Goal: Information Seeking & Learning: Find specific fact

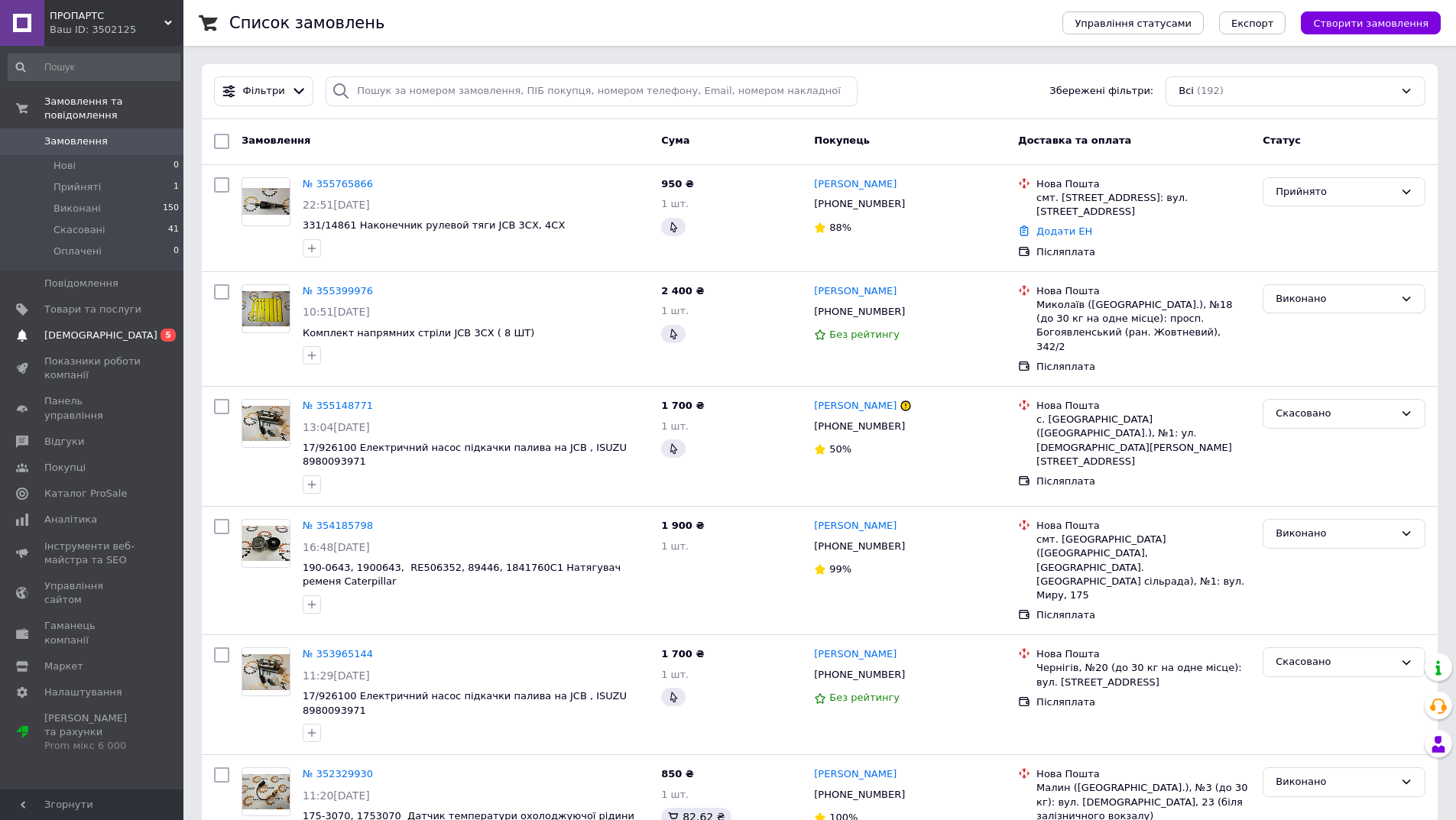
click at [98, 329] on span "[DEMOGRAPHIC_DATA]" at bounding box center [100, 335] width 113 height 14
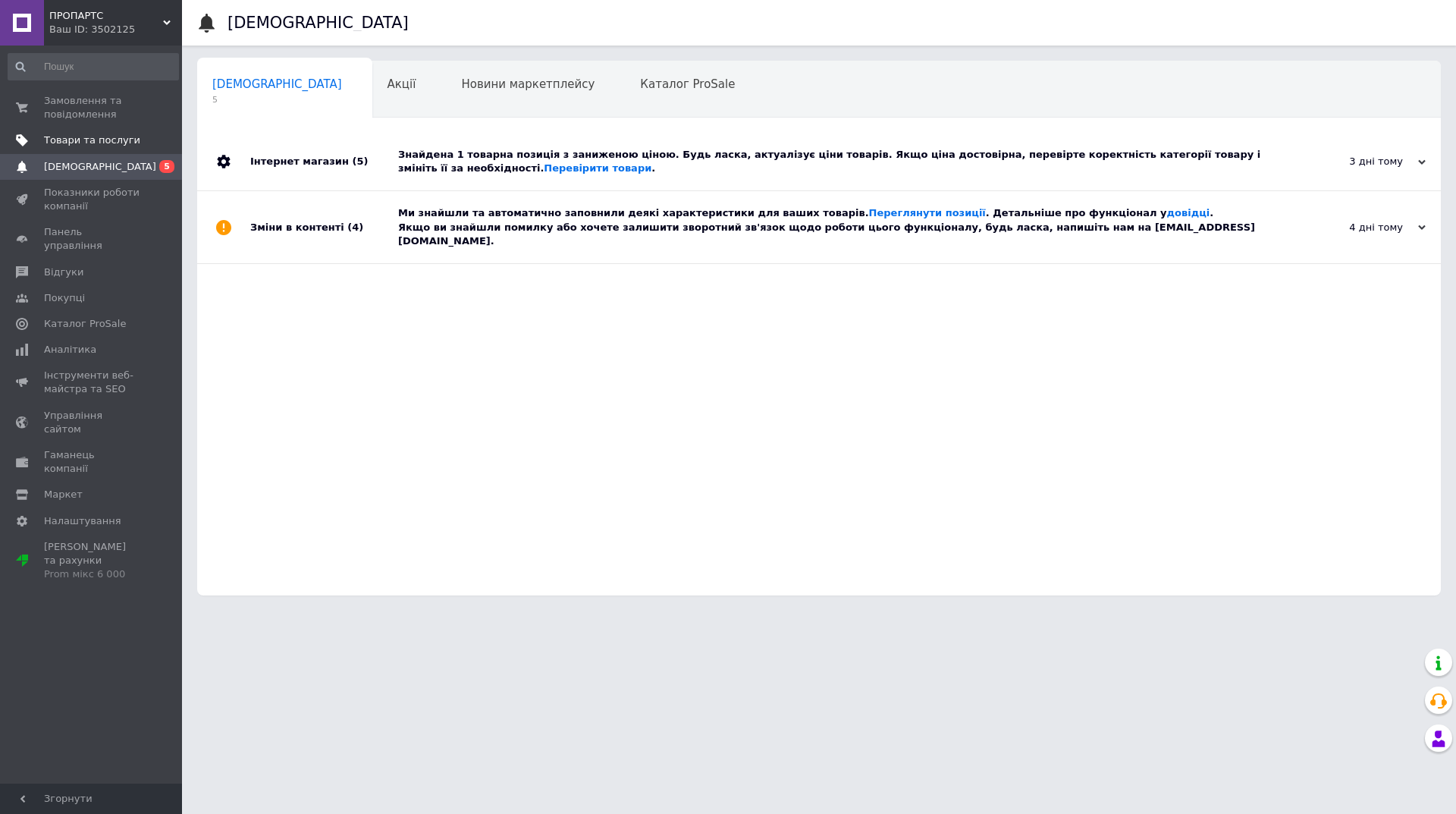
click at [82, 136] on span "Товари та послуги" at bounding box center [91, 140] width 96 height 14
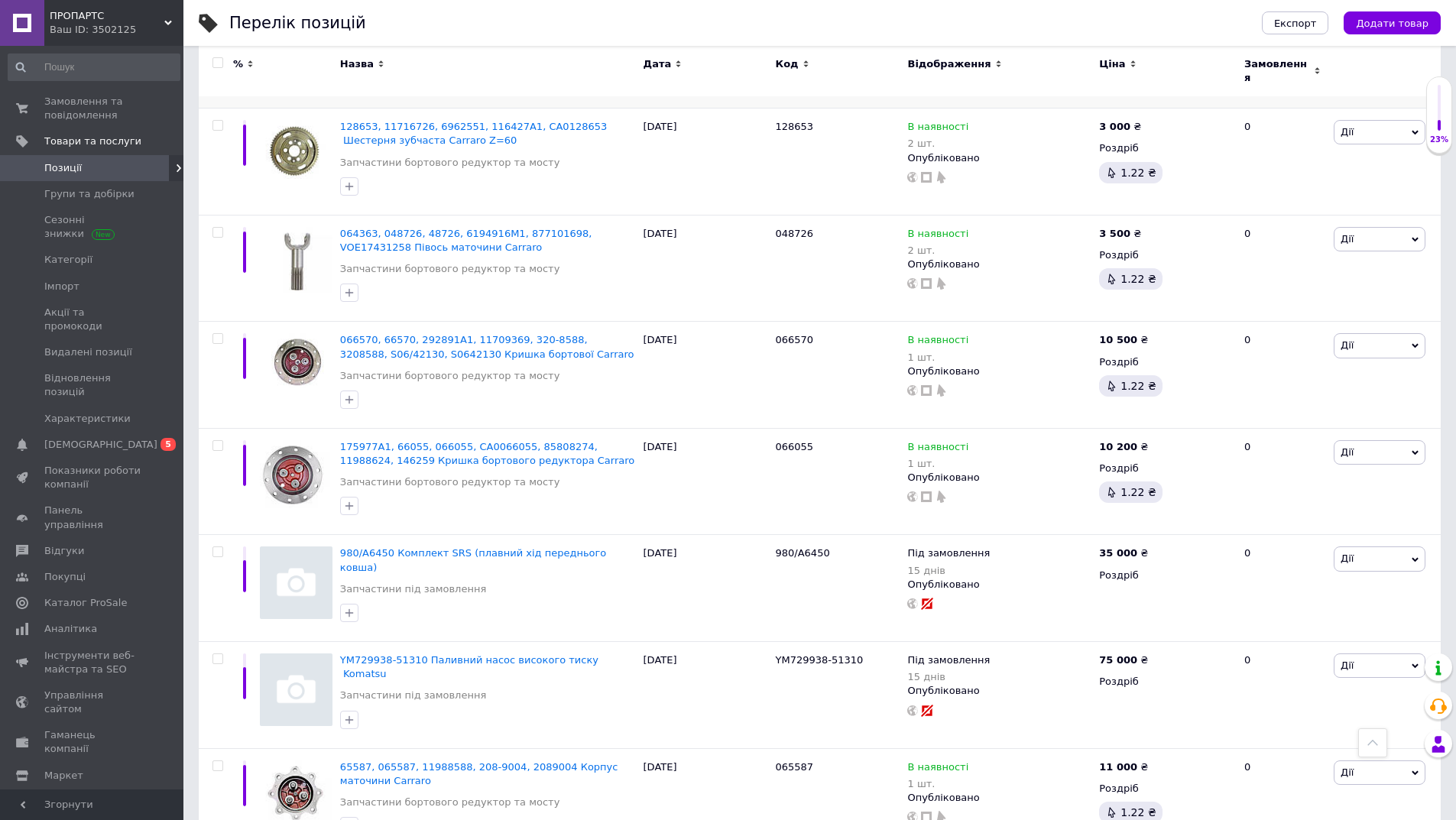
scroll to position [1223, 0]
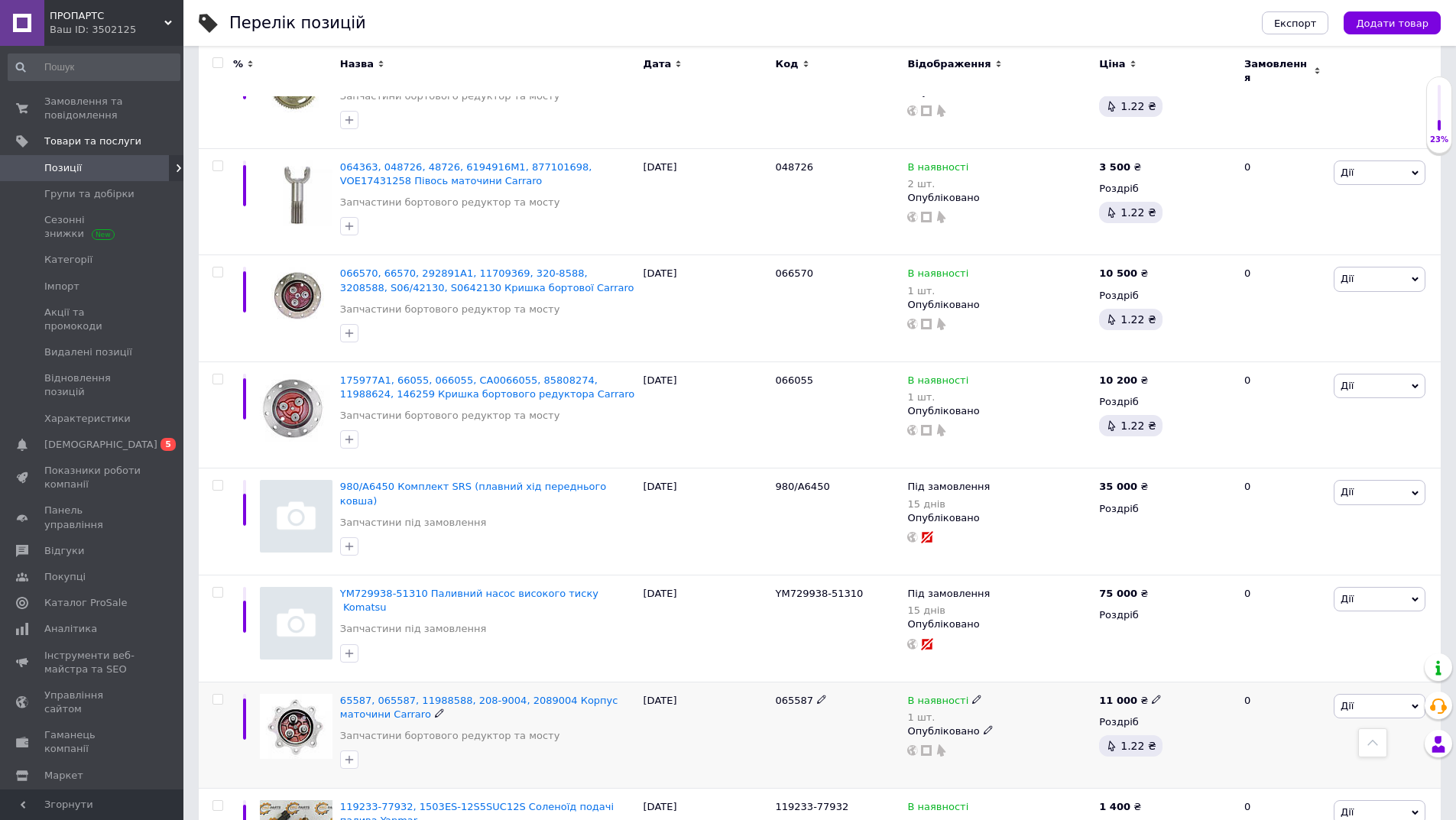
drag, startPoint x: 758, startPoint y: 653, endPoint x: 822, endPoint y: 660, distance: 64.4
click at [822, 681] on div "65587, 065587, 11988588, 208-9004, 2089004 Корпус маточини Carraro Запчастини б…" at bounding box center [819, 735] width 1242 height 107
copy div "065587"
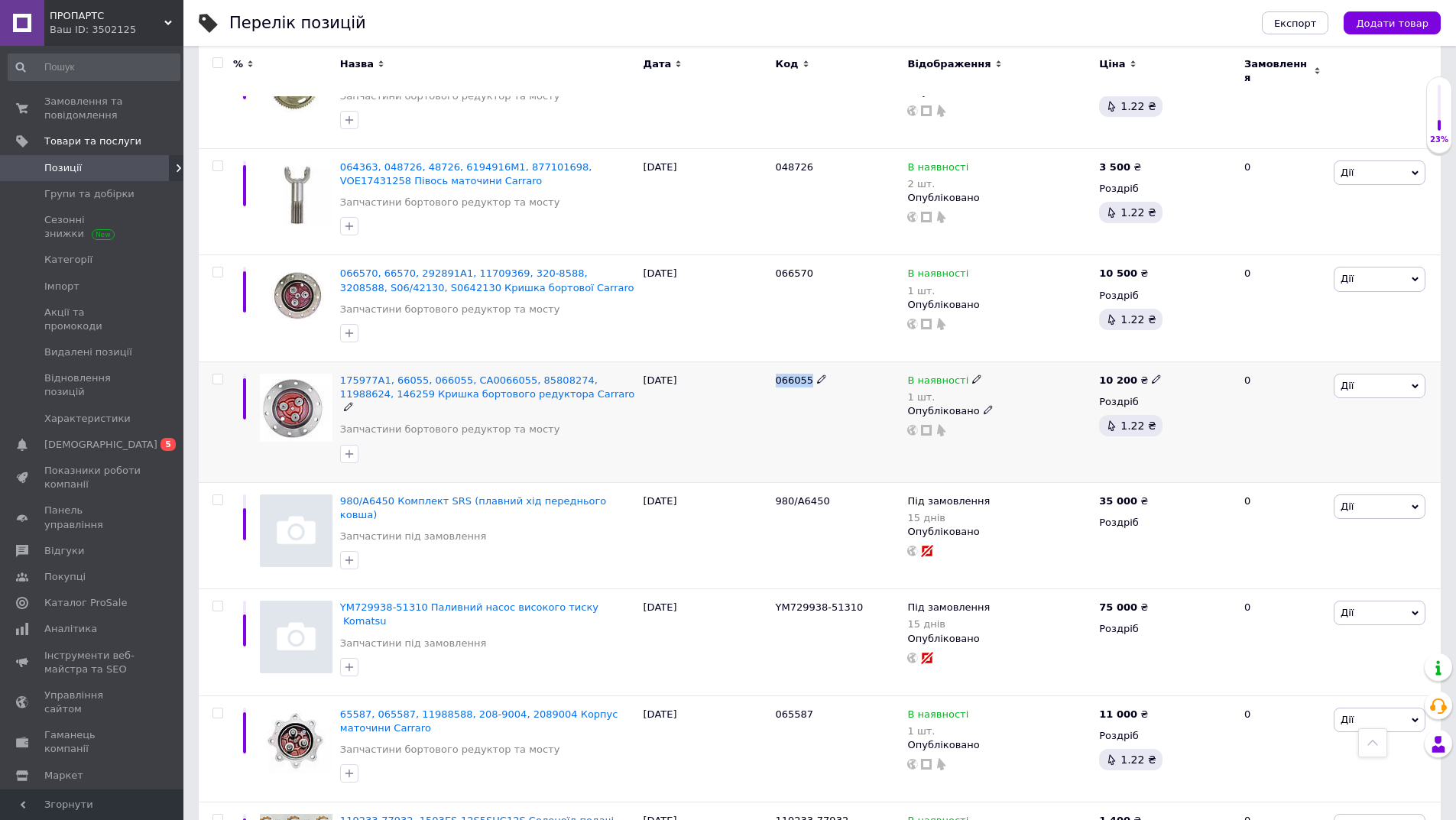
drag, startPoint x: 773, startPoint y: 349, endPoint x: 820, endPoint y: 349, distance: 47.0
click at [820, 361] on div "066055" at bounding box center [838, 421] width 132 height 120
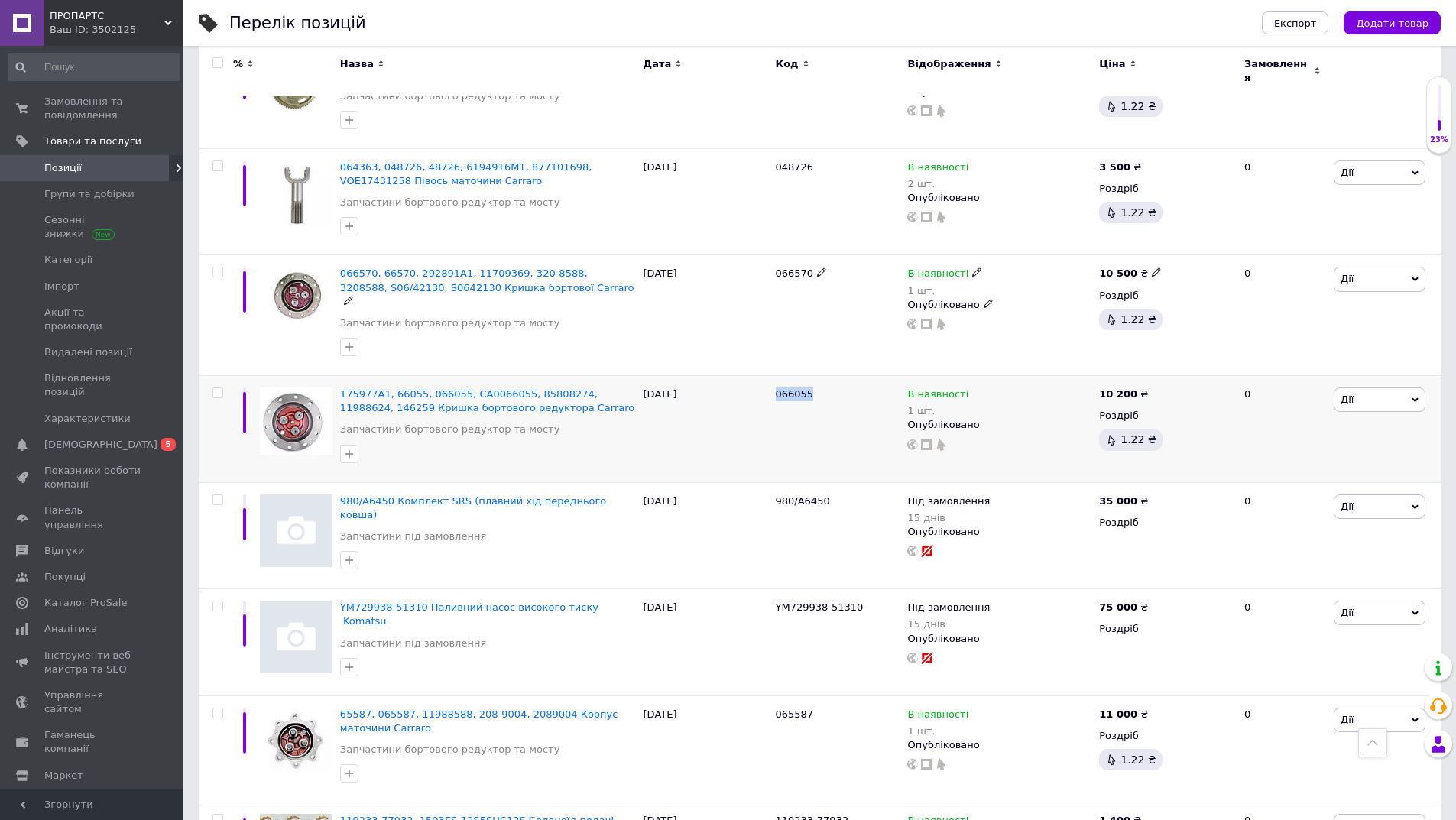
copy div "066055"
drag, startPoint x: 771, startPoint y: 245, endPoint x: 804, endPoint y: 245, distance: 33.0
click at [804, 255] on div "066570" at bounding box center [838, 315] width 132 height 120
copy span "06657"
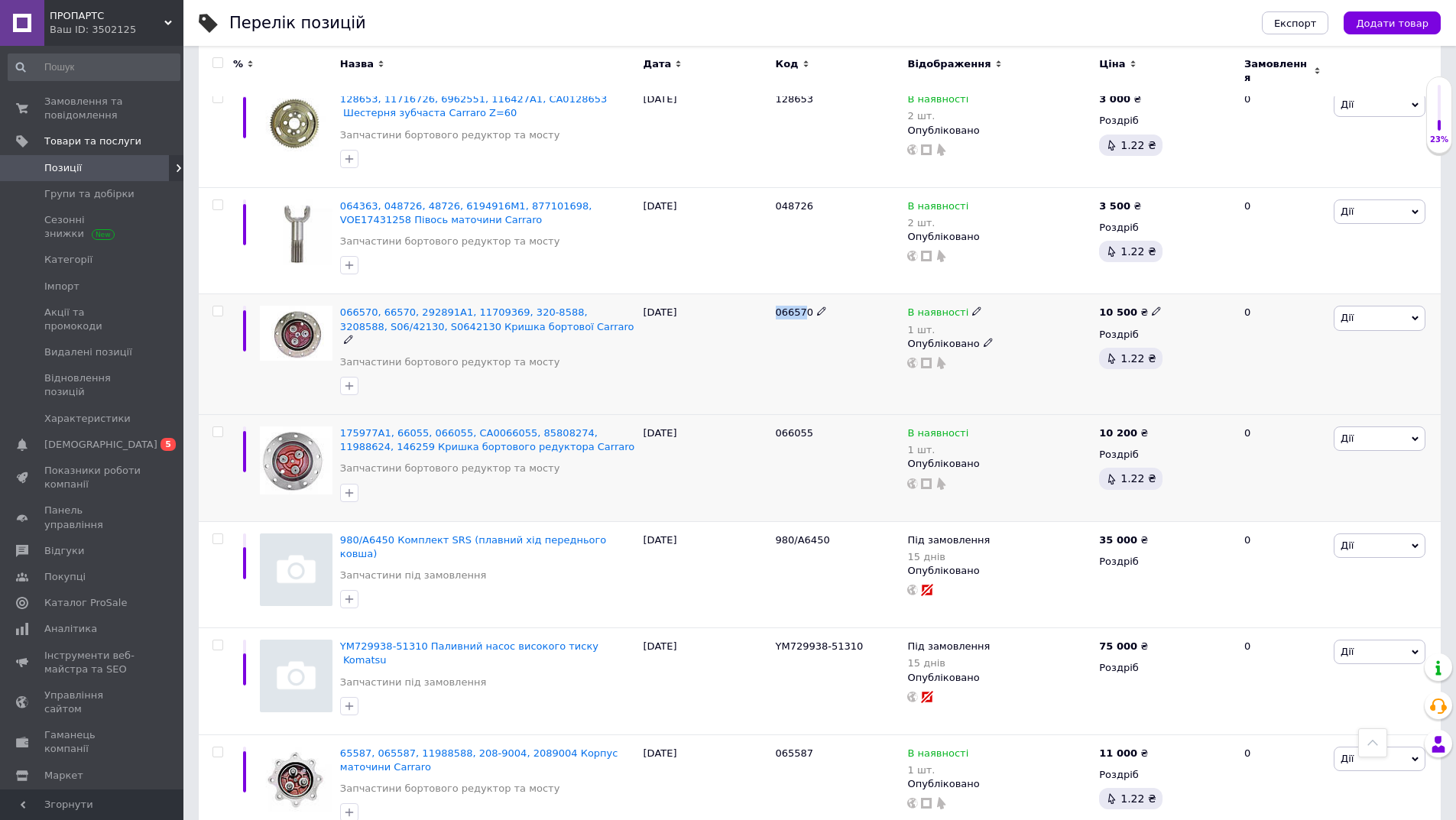
scroll to position [1146, 0]
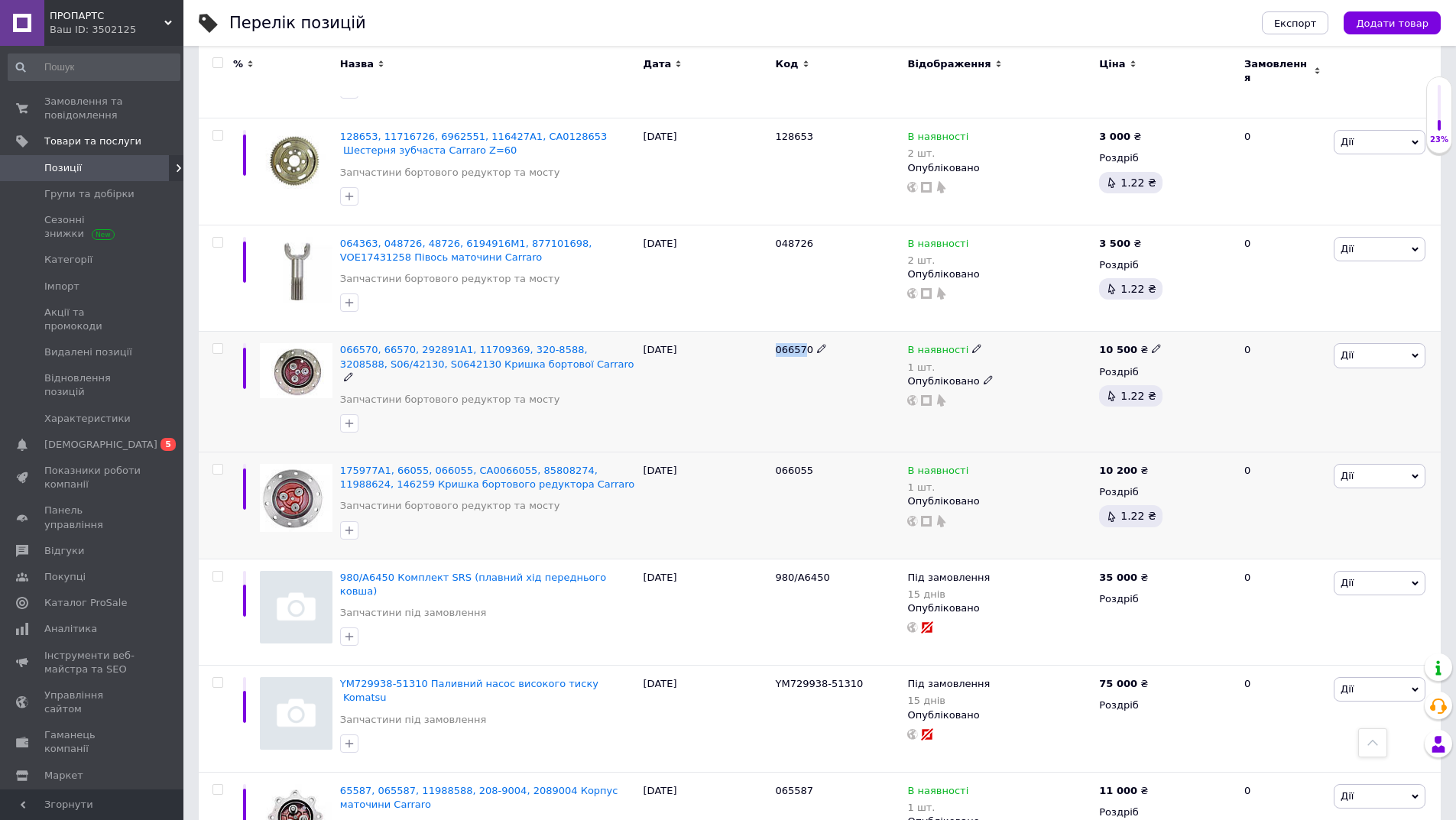
click at [799, 369] on div "066570" at bounding box center [838, 392] width 132 height 120
drag, startPoint x: 770, startPoint y: 315, endPoint x: 817, endPoint y: 324, distance: 47.9
click at [817, 332] on div "066570, 66570, 292891A1, 11709369, 320-8588, 3208588, S06/42130, S0642130 Кришк…" at bounding box center [819, 392] width 1242 height 120
copy div "066570"
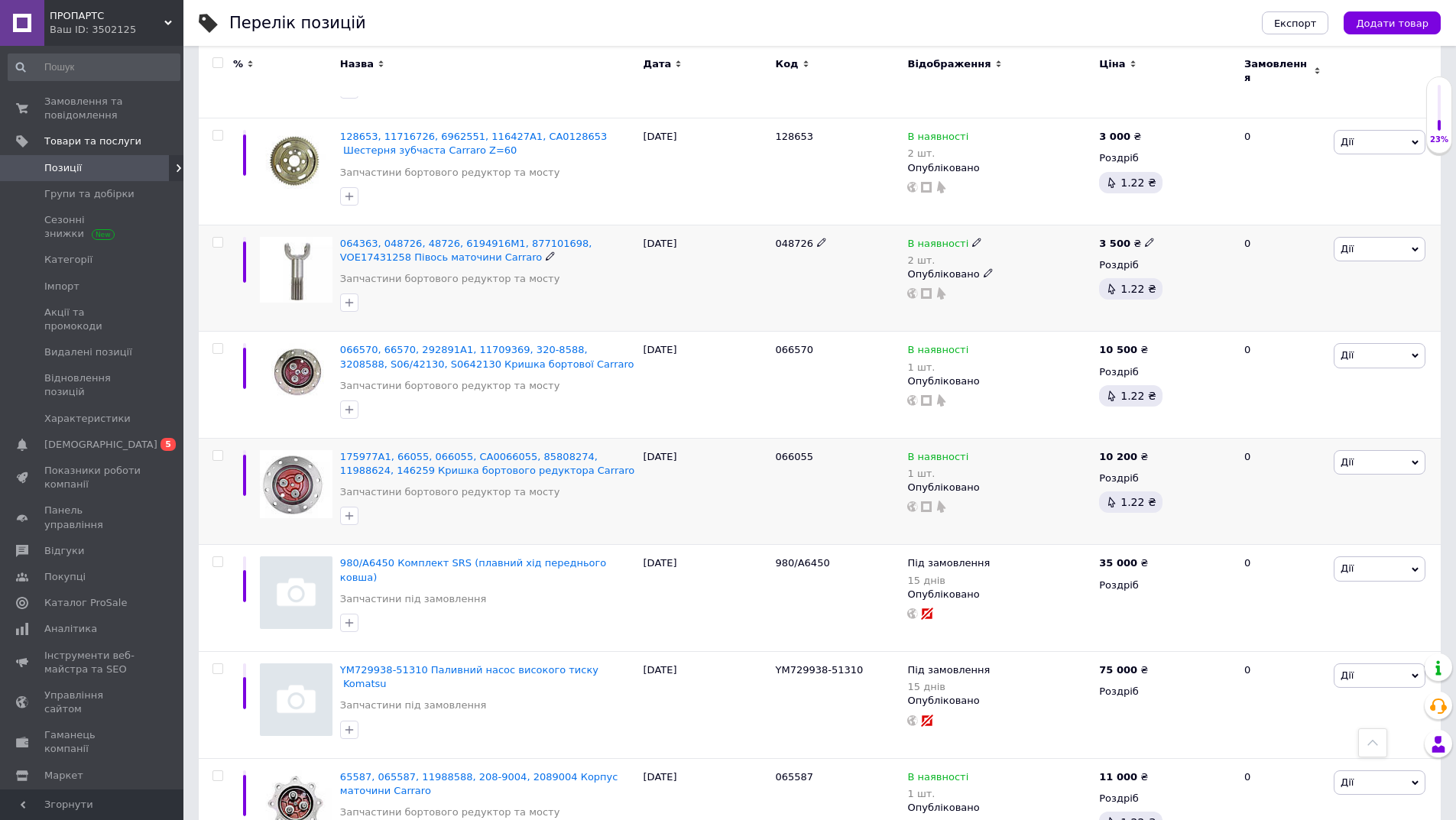
scroll to position [1070, 0]
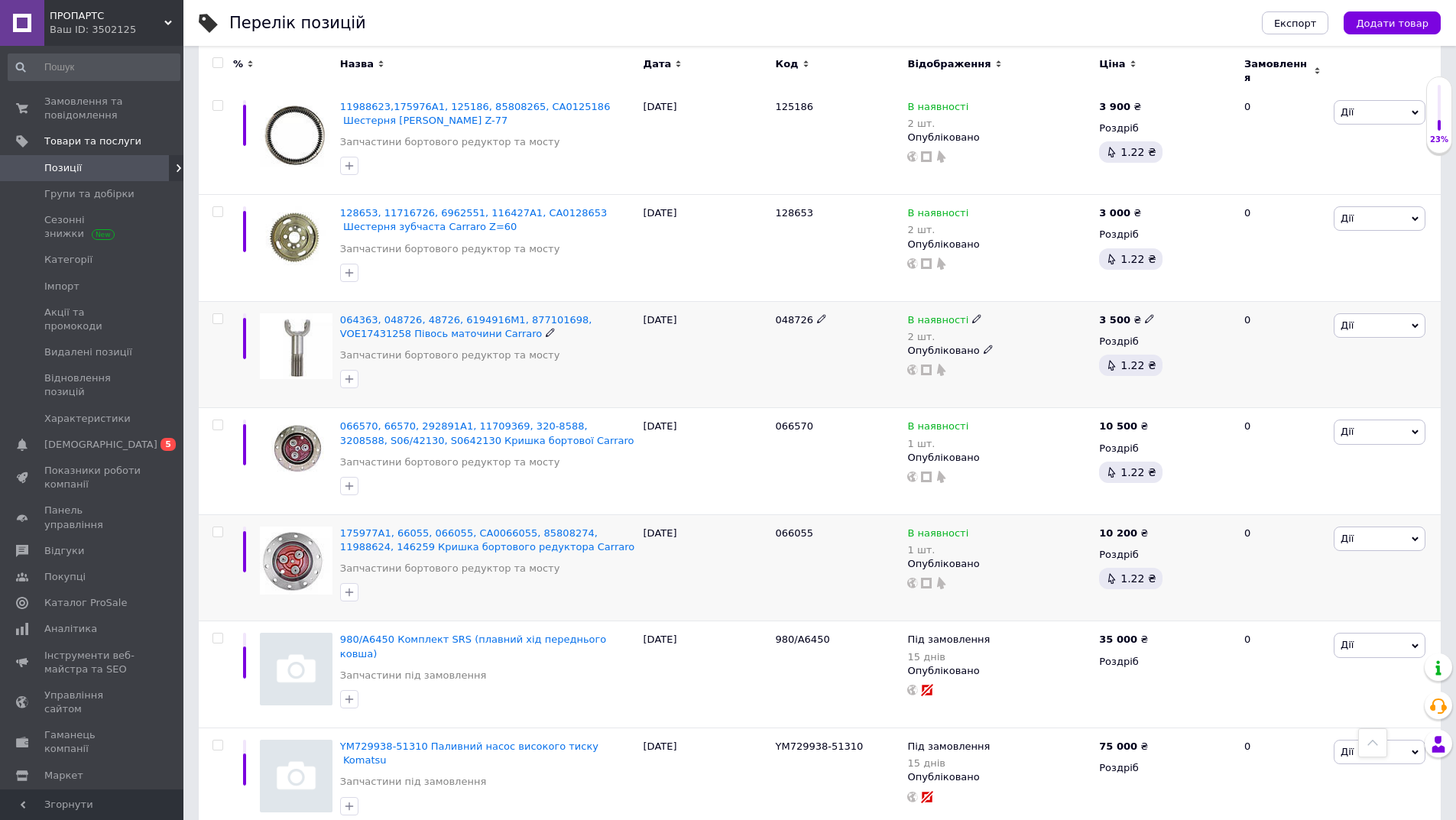
drag, startPoint x: 765, startPoint y: 290, endPoint x: 803, endPoint y: 299, distance: 39.1
click at [803, 301] on div "064363, 048726, 48726, 6194916M1, 877101698, VOE17431258 Півось маточини Carrar…" at bounding box center [819, 354] width 1242 height 107
click at [798, 315] on div "048726" at bounding box center [838, 354] width 132 height 107
drag, startPoint x: 769, startPoint y: 293, endPoint x: 810, endPoint y: 293, distance: 41.0
click at [810, 301] on div "064363, 048726, 48726, 6194916M1, 877101698, VOE17431258 Півось маточини Carrar…" at bounding box center [819, 354] width 1242 height 107
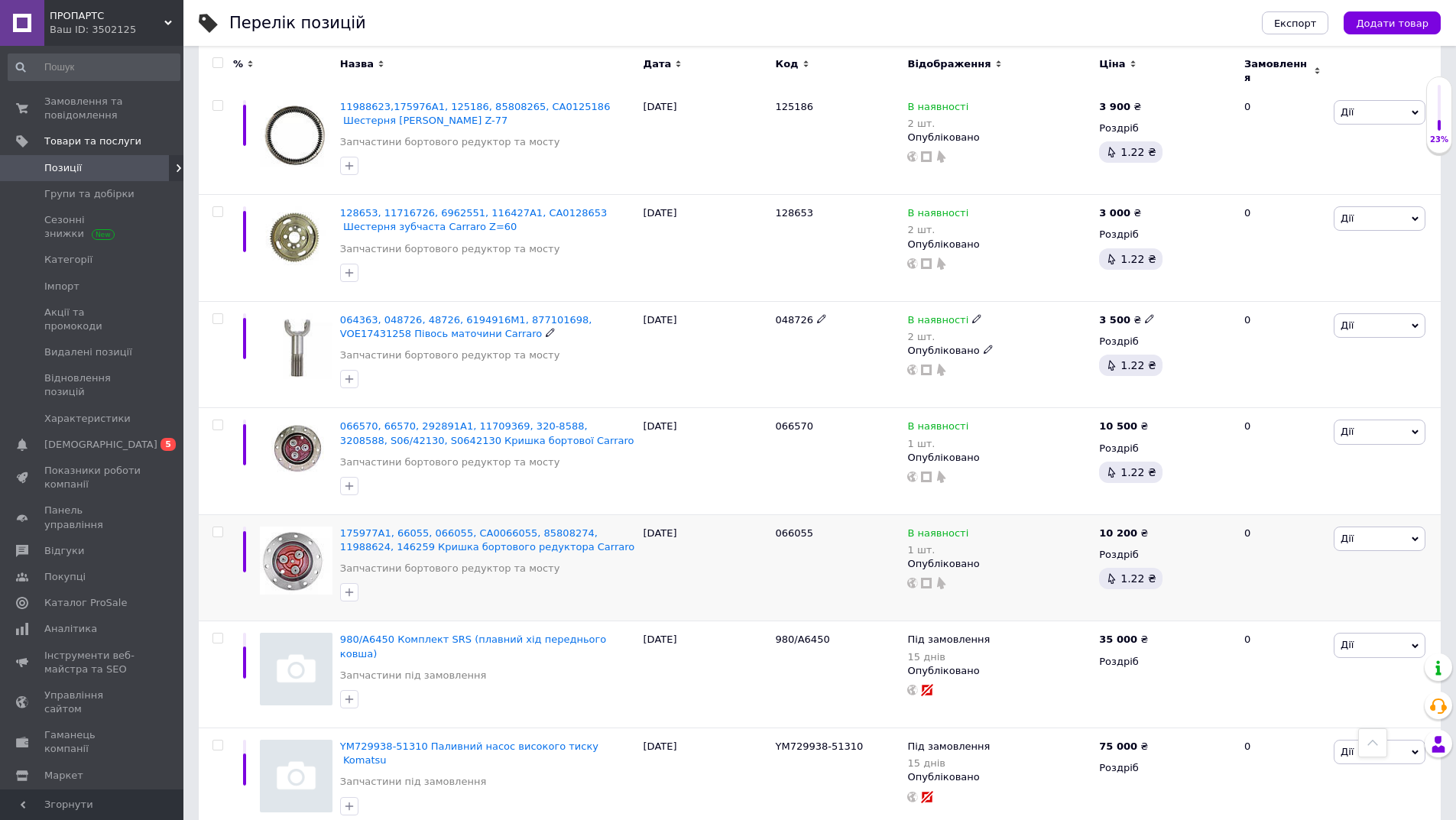
copy div "048726"
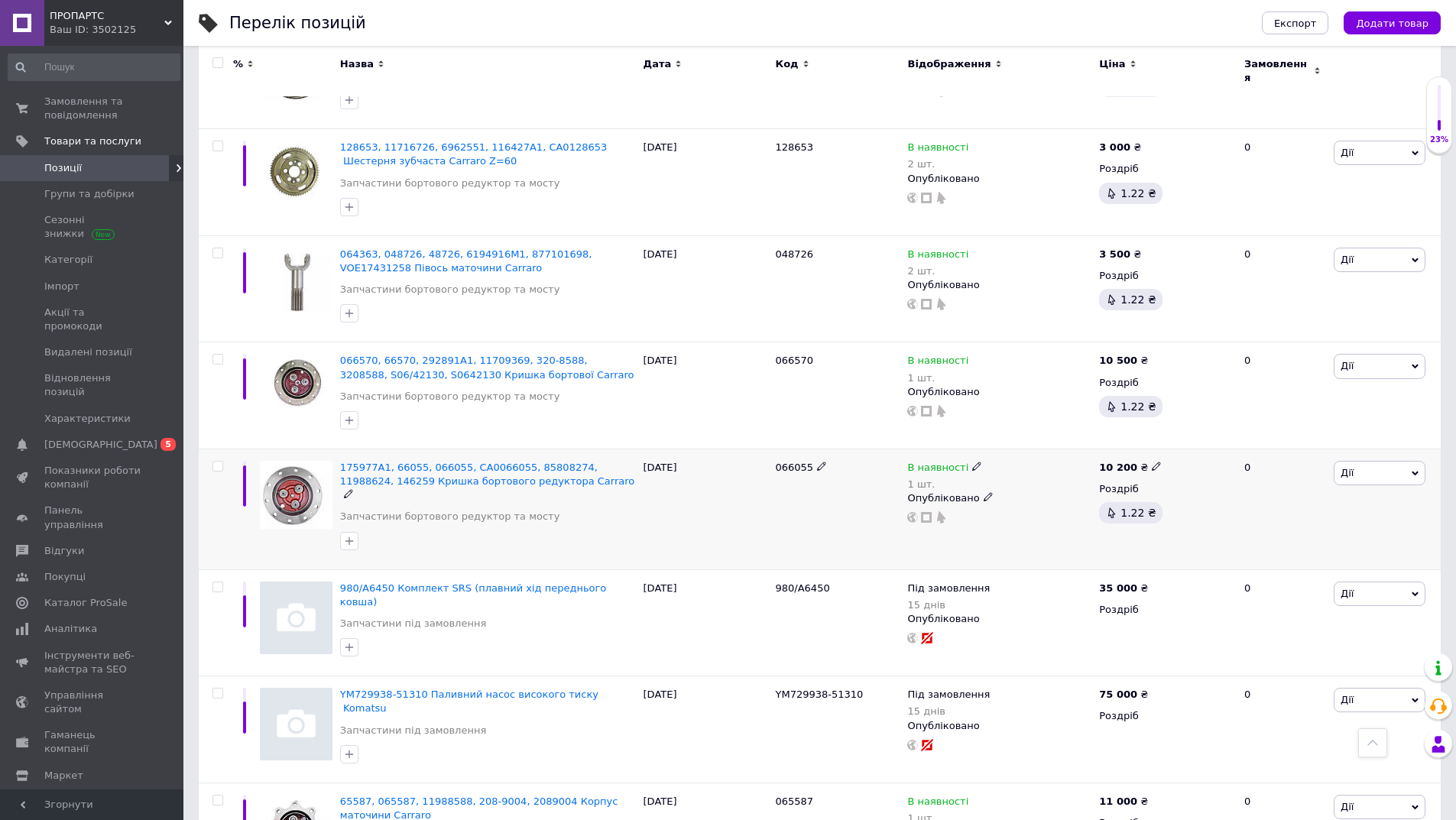
scroll to position [1223, 0]
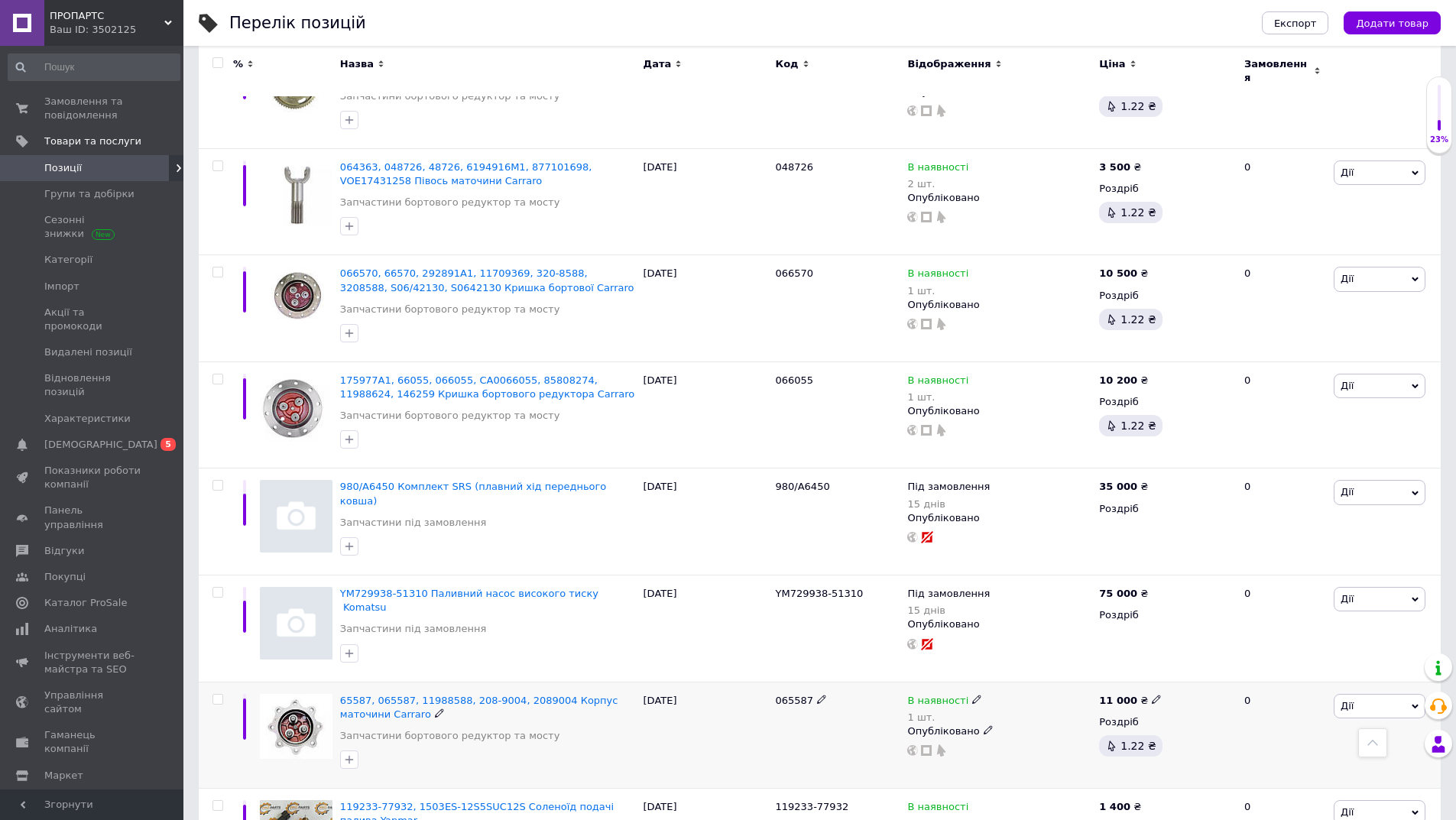
drag, startPoint x: 762, startPoint y: 651, endPoint x: 822, endPoint y: 662, distance: 61.0
click at [822, 681] on div "65587, 065587, 11988588, 208-9004, 2089004 Корпус маточини Carraro Запчастини б…" at bounding box center [819, 735] width 1242 height 107
copy div "065587"
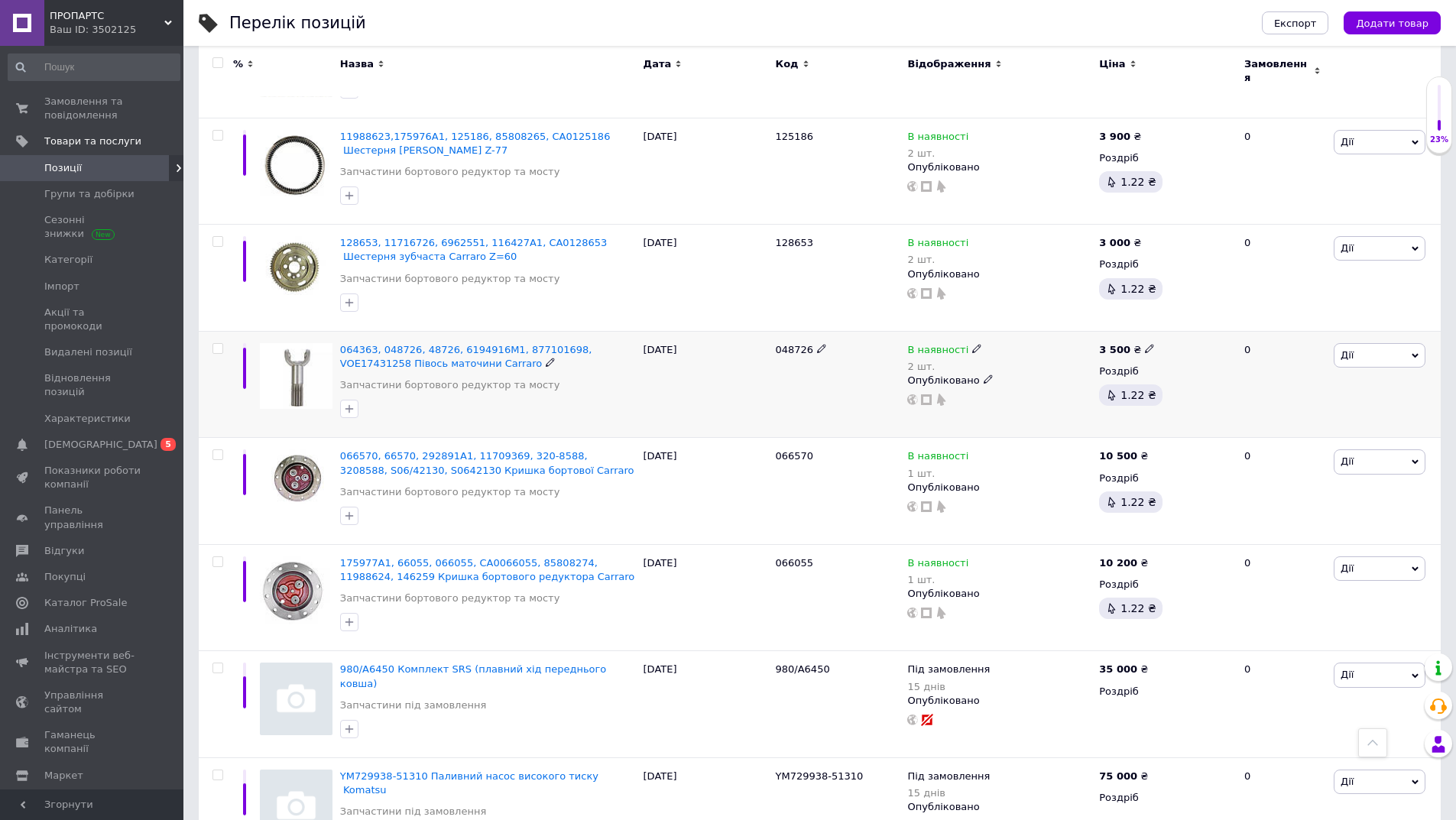
scroll to position [993, 0]
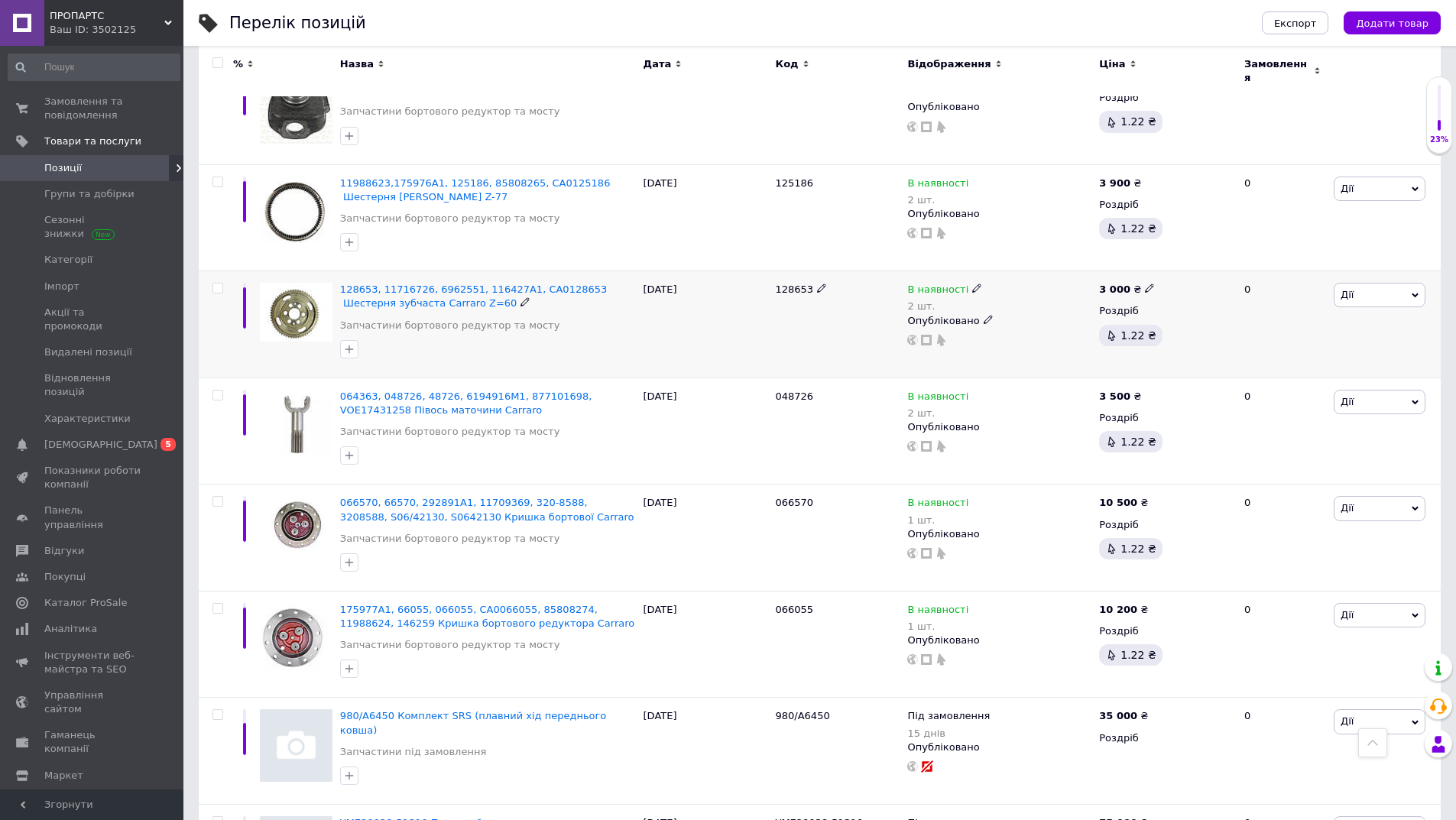
drag, startPoint x: 766, startPoint y: 258, endPoint x: 814, endPoint y: 269, distance: 49.2
click at [814, 271] on div "128653, 11716726, 6962551, 116427A1, CA0128653 Шестерня зубчаста Carraro Z=60 З…" at bounding box center [819, 325] width 1242 height 107
copy div "128653"
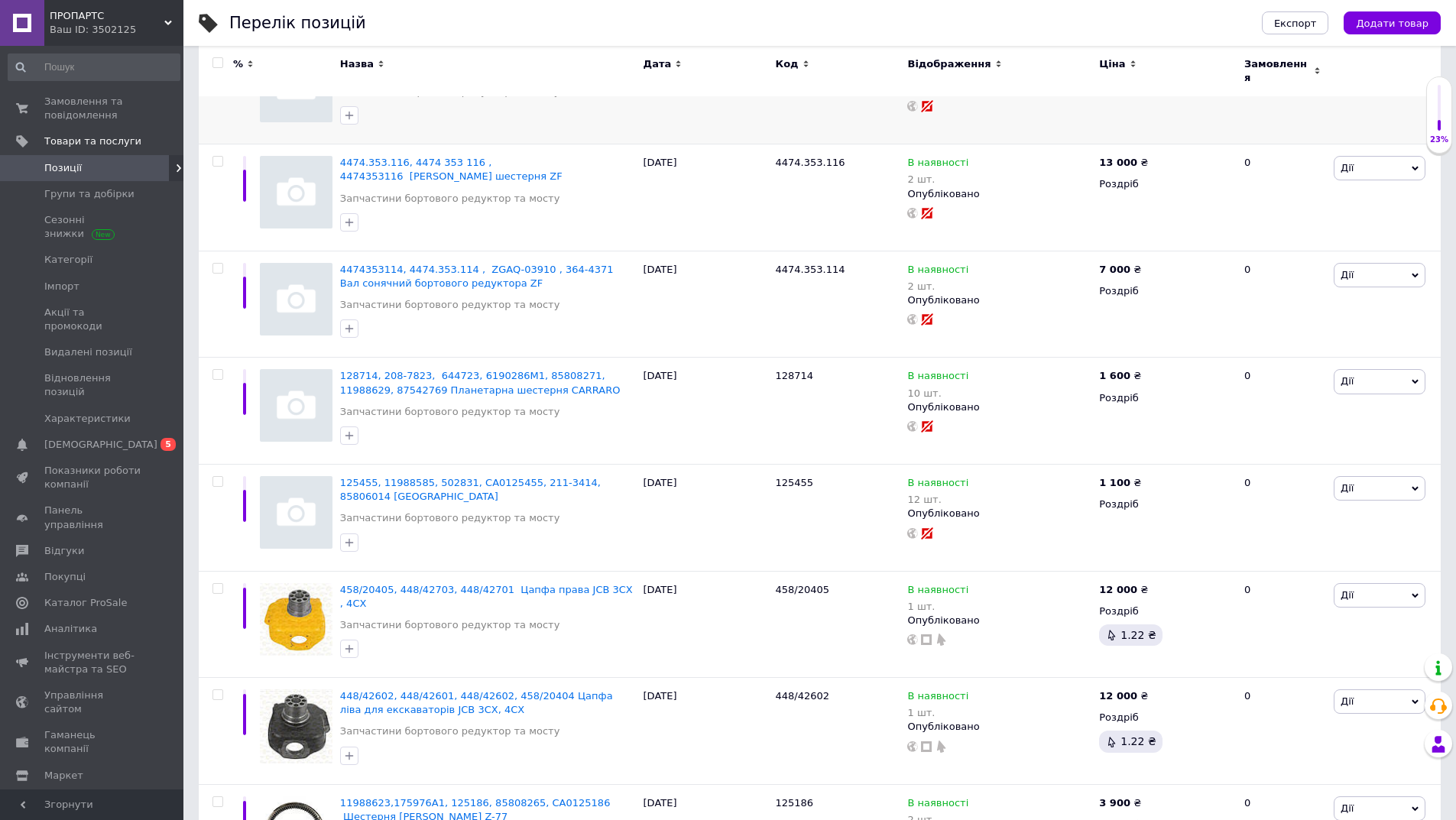
scroll to position [458, 0]
